Goal: Transaction & Acquisition: Purchase product/service

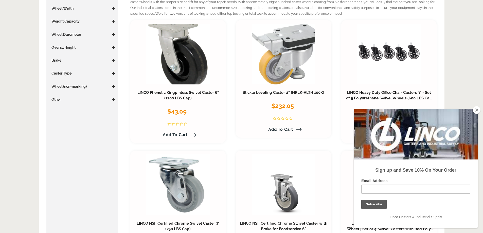
scroll to position [279, 0]
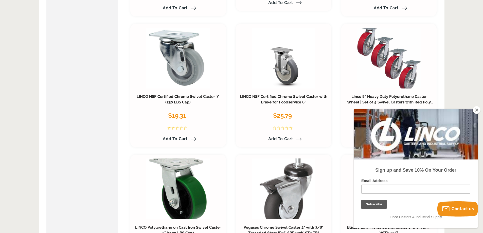
click at [476, 109] on button "Close" at bounding box center [476, 110] width 8 height 8
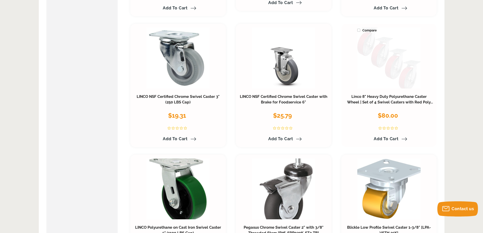
click at [385, 77] on link at bounding box center [388, 58] width 63 height 61
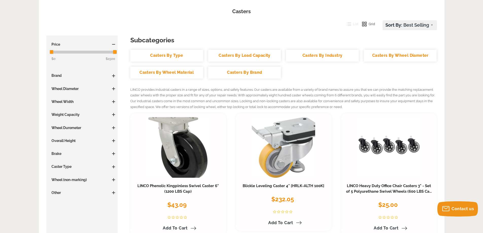
scroll to position [76, 0]
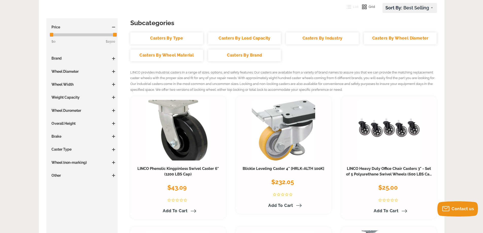
drag, startPoint x: 106, startPoint y: 175, endPoint x: 111, endPoint y: 175, distance: 5.1
click at [107, 175] on h3 "Other" at bounding box center [82, 175] width 66 height 5
click at [111, 175] on h3 "Other" at bounding box center [82, 175] width 66 height 5
click at [113, 175] on span at bounding box center [113, 175] width 3 height 3
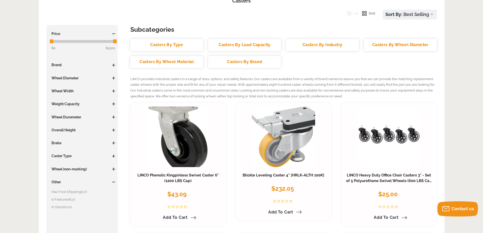
scroll to position [0, 0]
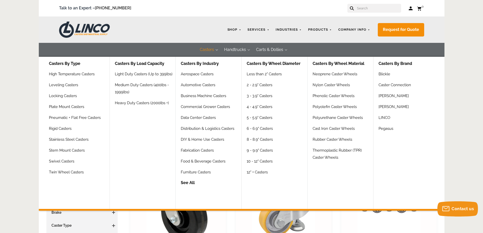
click at [214, 49] on button "Casters" at bounding box center [207, 50] width 24 height 14
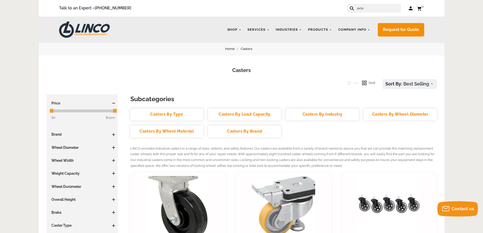
type input "axle"
click at [350, 6] on button at bounding box center [351, 7] width 3 height 3
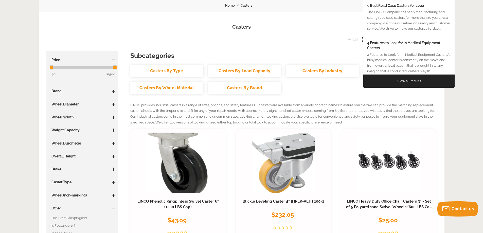
scroll to position [51, 0]
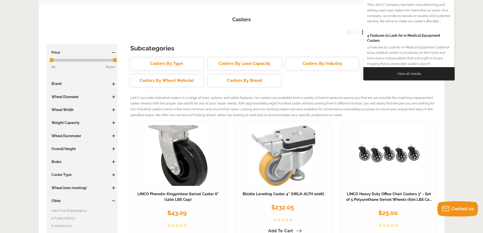
click at [234, 50] on h3 "Subcategories" at bounding box center [283, 48] width 306 height 9
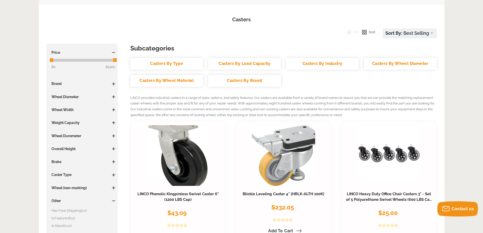
scroll to position [0, 0]
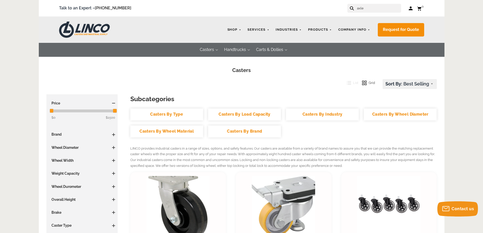
click at [213, 72] on h1 "Casters" at bounding box center [241, 70] width 390 height 7
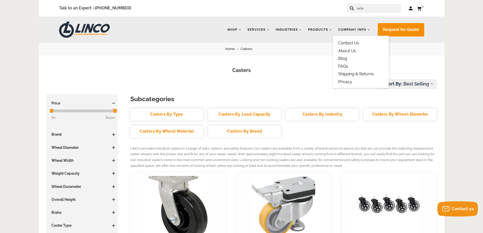
click at [345, 42] on link "Contact Us" at bounding box center [348, 43] width 21 height 5
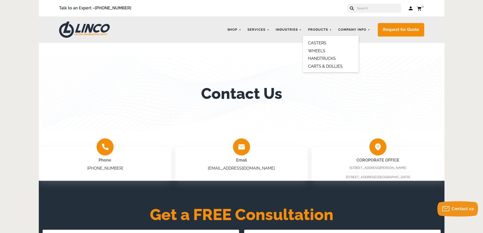
click at [319, 42] on link "CASTERS" at bounding box center [317, 43] width 18 height 5
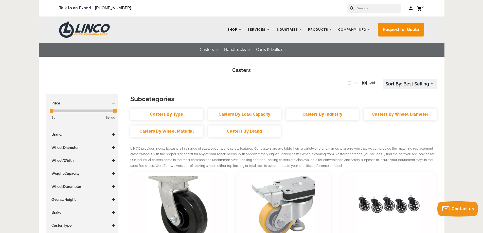
click at [237, 30] on link "Shop" at bounding box center [234, 30] width 19 height 10
click at [241, 31] on link "Shop" at bounding box center [234, 30] width 19 height 10
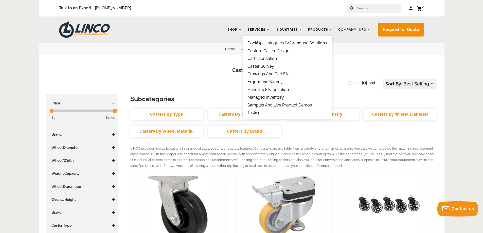
click at [263, 32] on link "Services" at bounding box center [258, 30] width 27 height 10
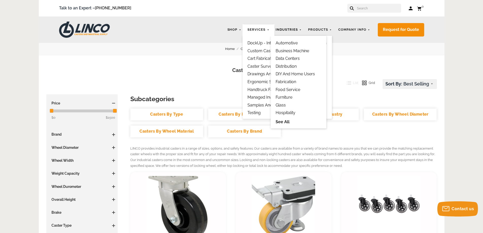
click at [285, 33] on link "Industries" at bounding box center [288, 30] width 31 height 10
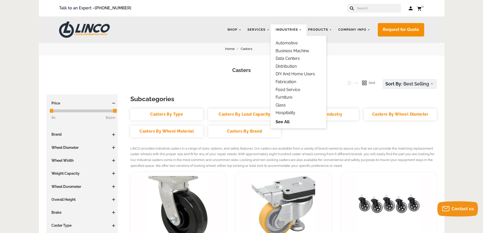
click at [279, 122] on link "See All" at bounding box center [298, 122] width 46 height 6
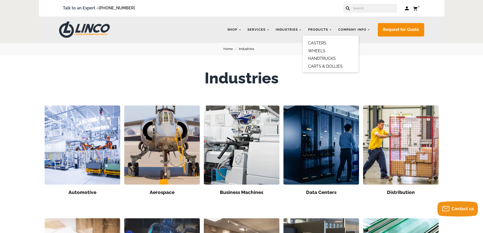
click at [320, 58] on link "HANDTRUCKS" at bounding box center [322, 58] width 28 height 5
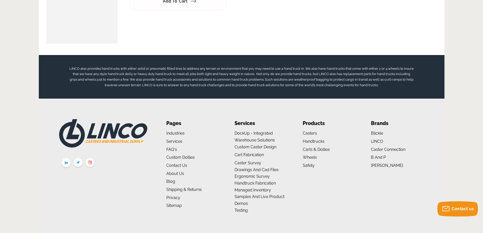
scroll to position [1064, 0]
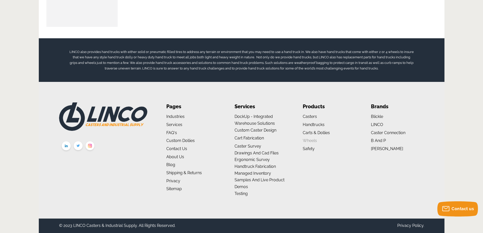
click at [310, 140] on link "Wheels" at bounding box center [309, 140] width 14 height 5
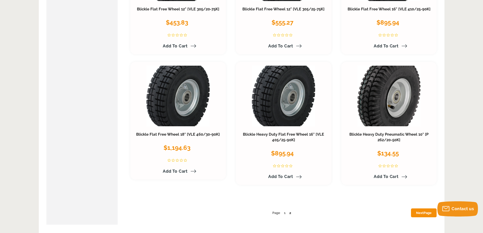
scroll to position [2559, 0]
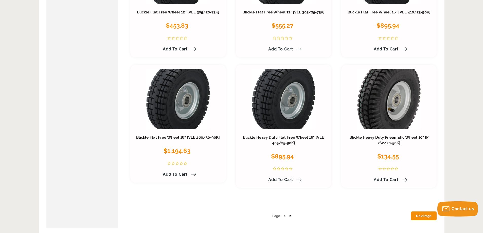
click at [290, 216] on link "2" at bounding box center [290, 216] width 2 height 4
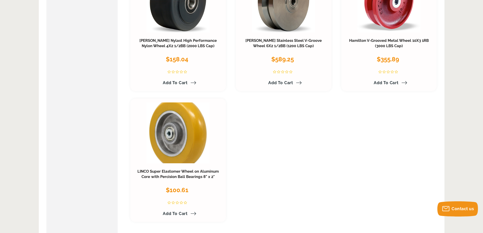
scroll to position [2609, 0]
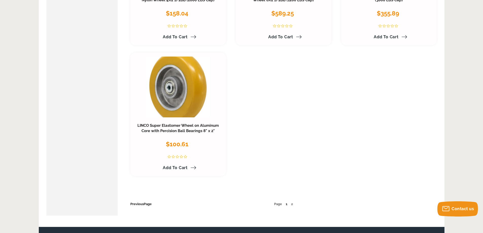
click at [277, 202] on span "Page" at bounding box center [278, 204] width 8 height 4
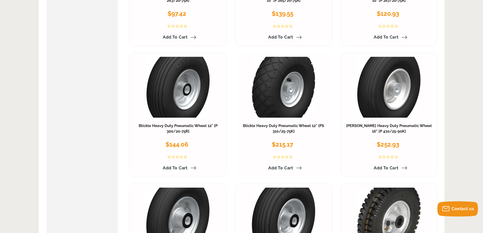
scroll to position [279, 0]
